Goal: Information Seeking & Learning: Learn about a topic

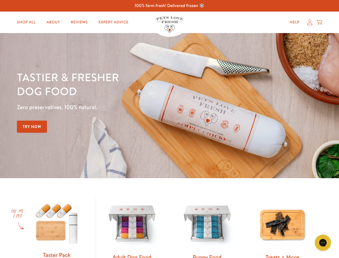
click at [169, 129] on div "Tastier & fresher dog food Zero preservatives. 100% natural. Try Now" at bounding box center [118, 105] width 203 height 71
click at [323, 242] on icon "Open gorgias live chat" at bounding box center [322, 242] width 5 height 5
